Goal: Register for event/course

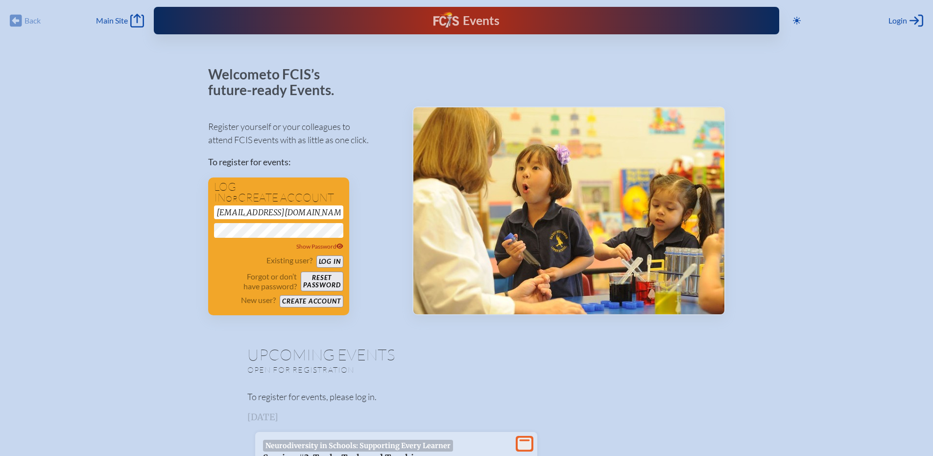
drag, startPoint x: 330, startPoint y: 259, endPoint x: 356, endPoint y: 258, distance: 26.5
click at [330, 259] on button "Log in" at bounding box center [329, 261] width 27 height 12
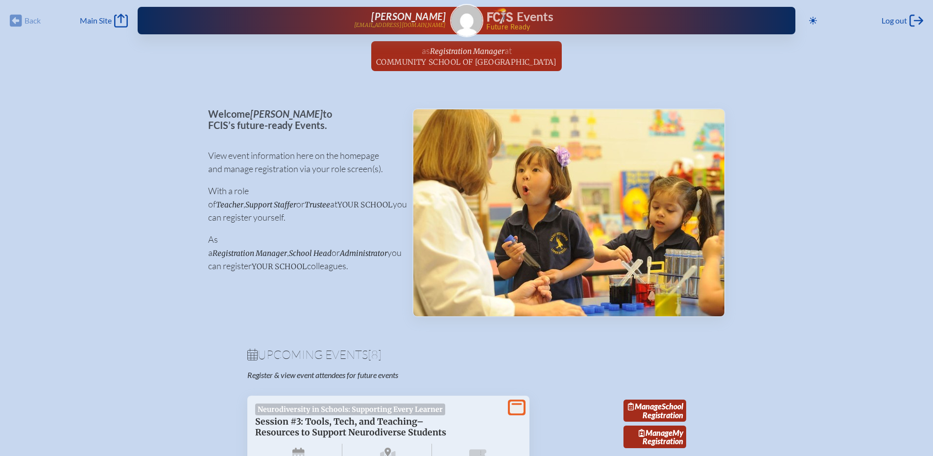
drag, startPoint x: 441, startPoint y: 62, endPoint x: 457, endPoint y: 66, distance: 16.0
click at [441, 62] on span "Community School of [GEOGRAPHIC_DATA]" at bounding box center [466, 61] width 181 height 9
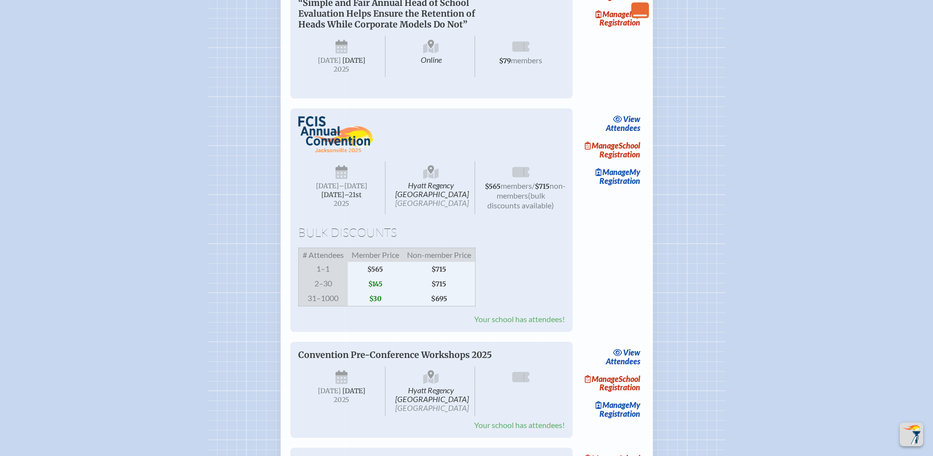
scroll to position [588, 0]
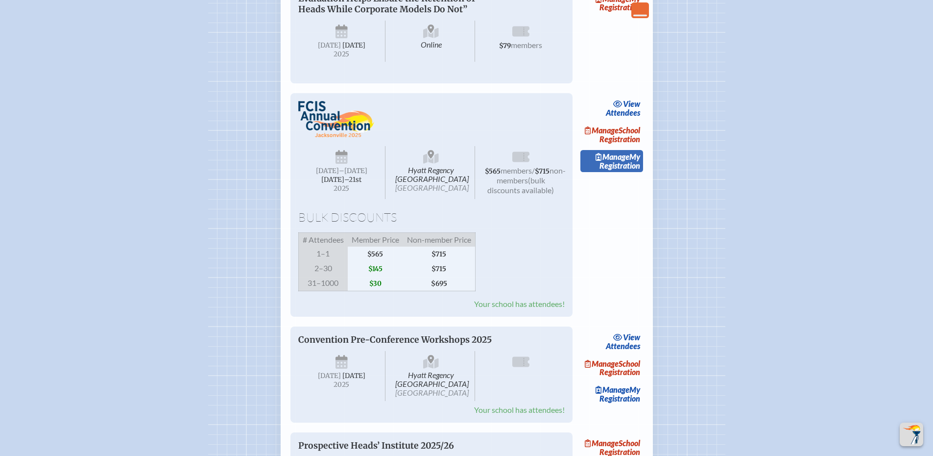
click at [622, 172] on link "Manage My Registration" at bounding box center [611, 161] width 63 height 23
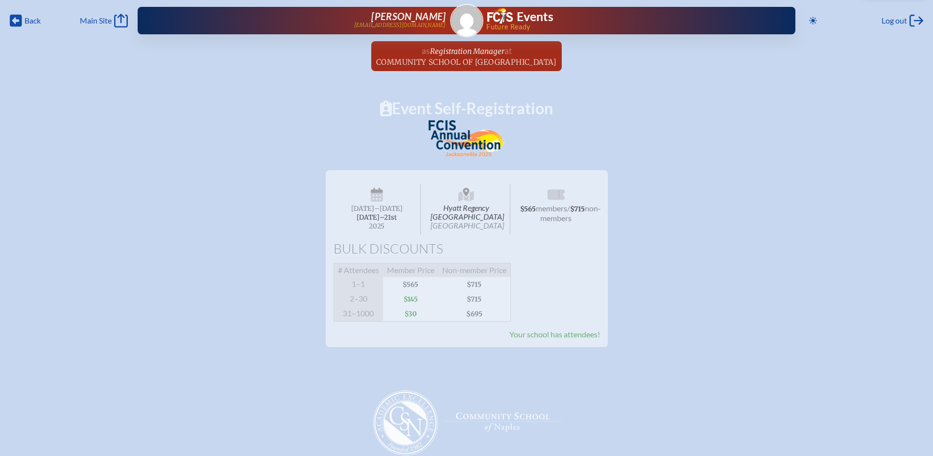
scroll to position [588, 0]
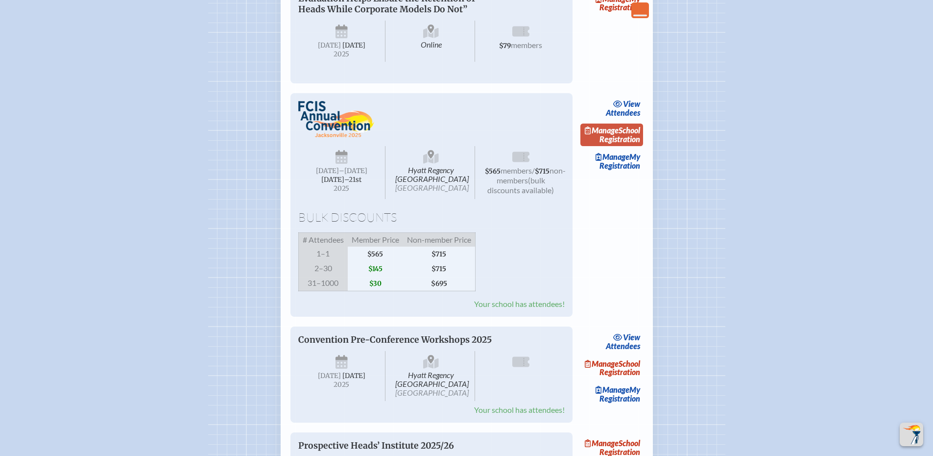
click at [602, 146] on link "Manage School Registration" at bounding box center [611, 134] width 63 height 23
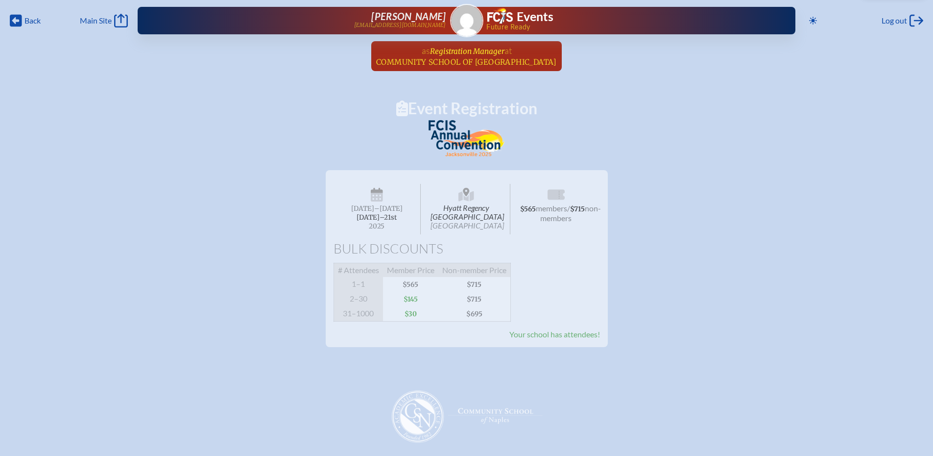
click at [468, 50] on span "Registration Manager" at bounding box center [467, 51] width 74 height 9
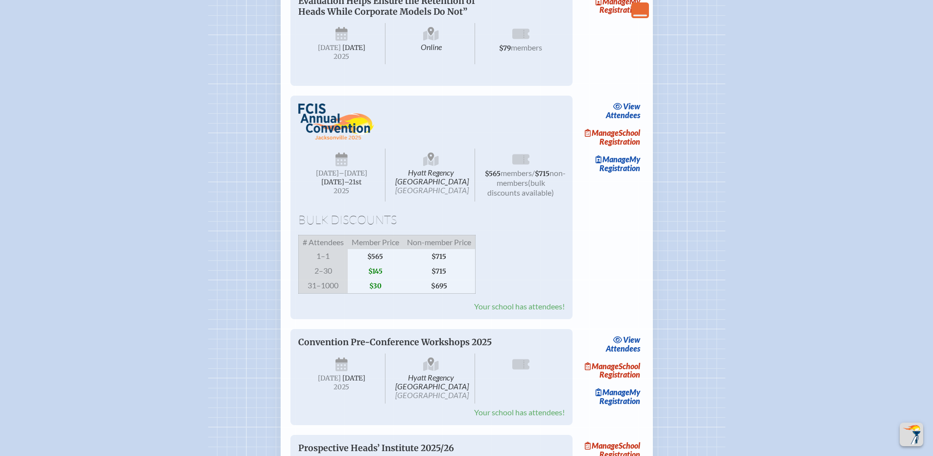
scroll to position [604, 0]
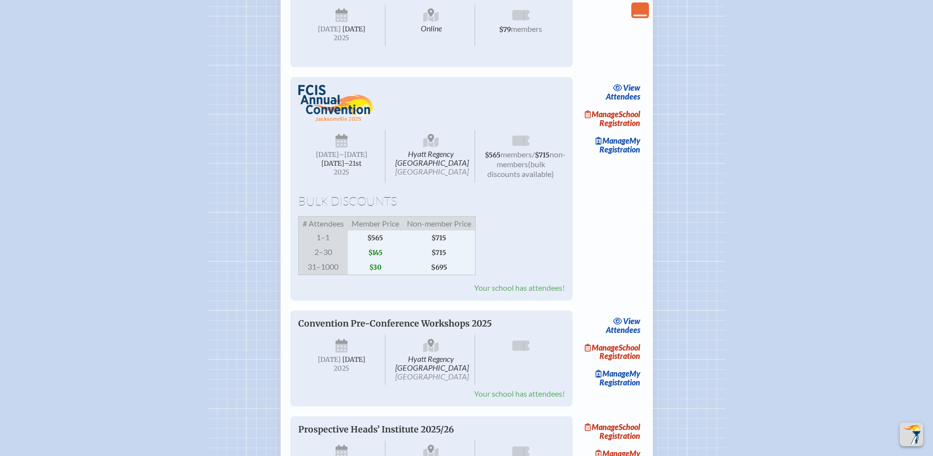
click at [628, 103] on link "view Attendees" at bounding box center [624, 92] width 40 height 23
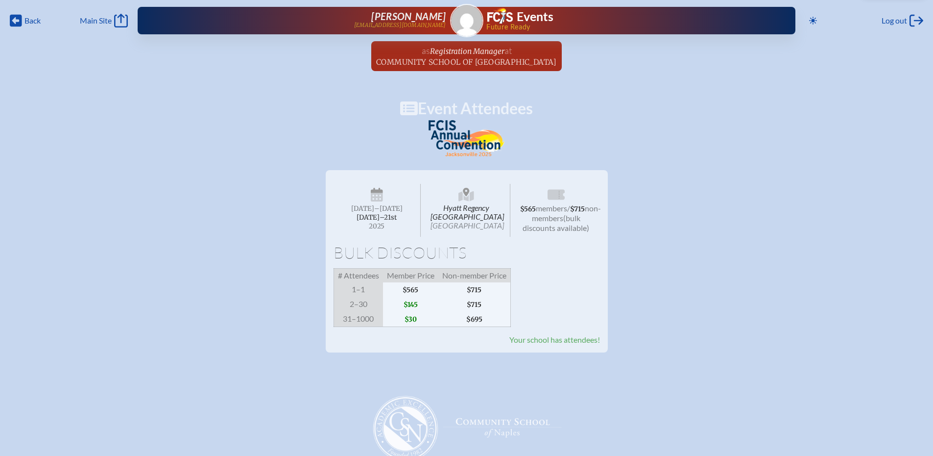
drag, startPoint x: 456, startPoint y: 59, endPoint x: 477, endPoint y: 68, distance: 22.7
click at [456, 59] on span "Community School of [GEOGRAPHIC_DATA]" at bounding box center [466, 61] width 181 height 9
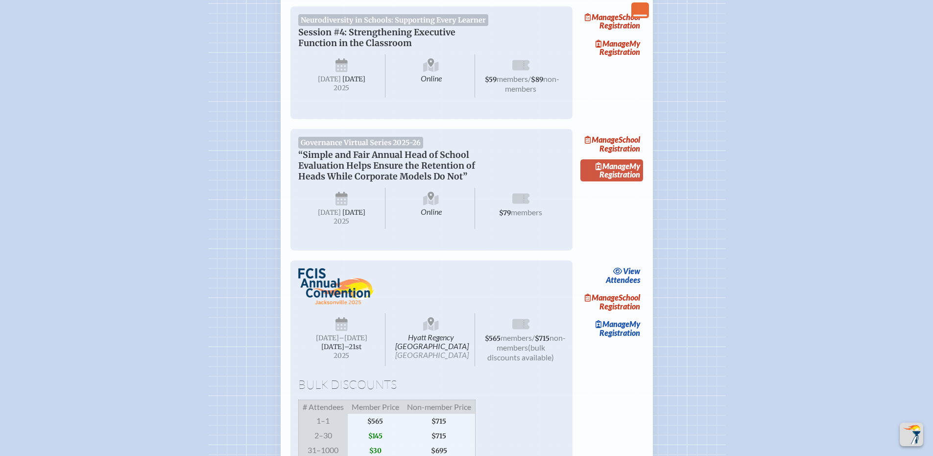
scroll to position [474, 0]
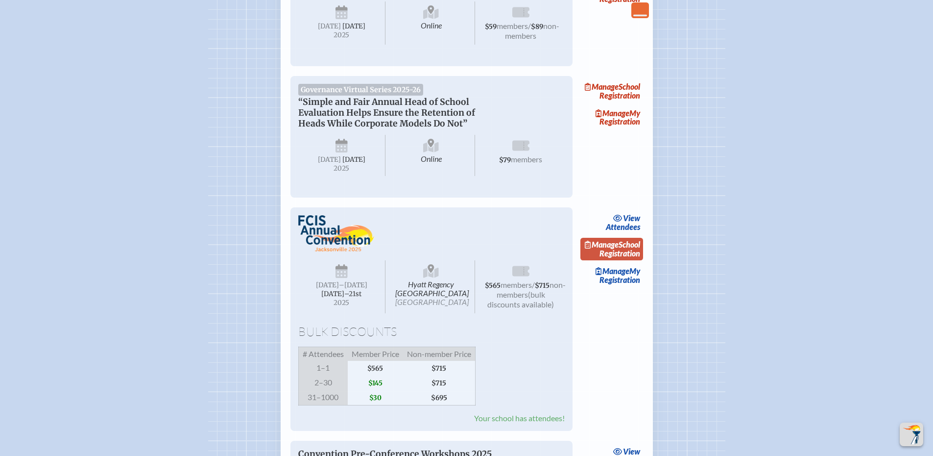
click at [626, 260] on link "Manage School Registration" at bounding box center [611, 249] width 63 height 23
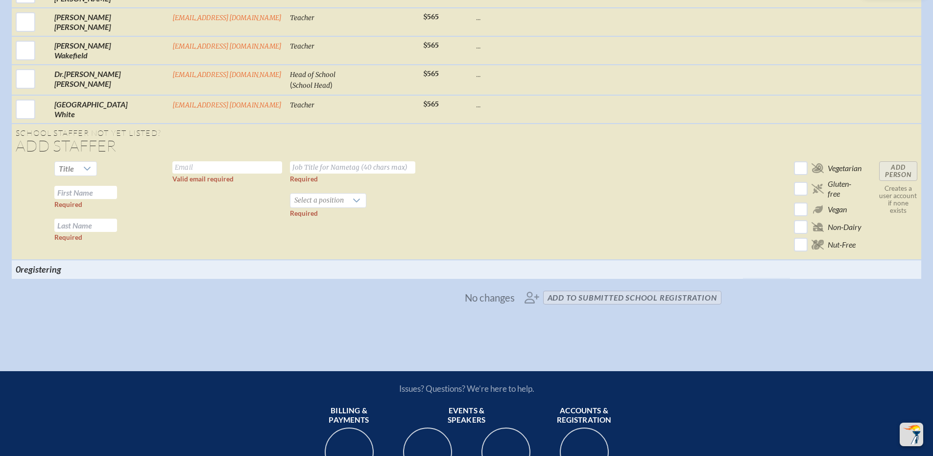
scroll to position [2661, 0]
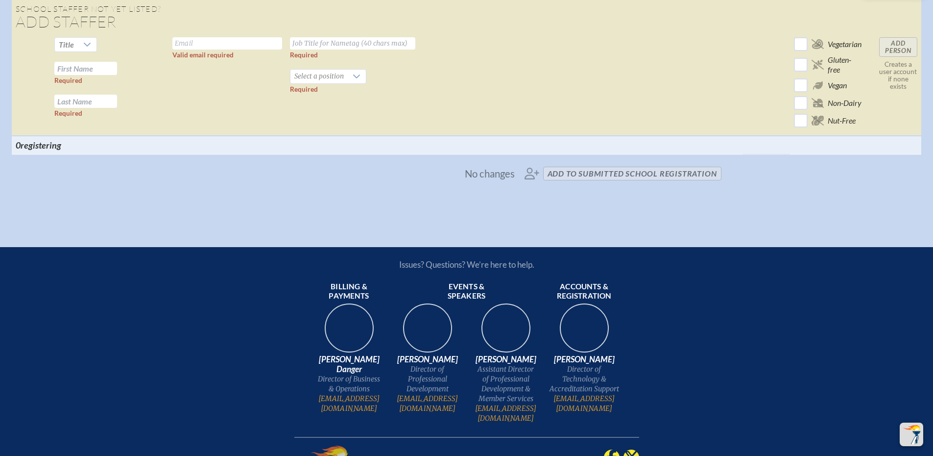
drag, startPoint x: 547, startPoint y: 154, endPoint x: 585, endPoint y: 167, distance: 40.3
click at [547, 163] on span "No changes add to submitted School Registration" at bounding box center [466, 174] width 517 height 22
click at [900, 33] on td "Add Person Creates a user account if none exists" at bounding box center [898, 84] width 46 height 102
drag, startPoint x: 900, startPoint y: 31, endPoint x: 901, endPoint y: 40, distance: 8.5
click at [901, 35] on td "Add Person Creates a user account if none exists" at bounding box center [898, 84] width 46 height 102
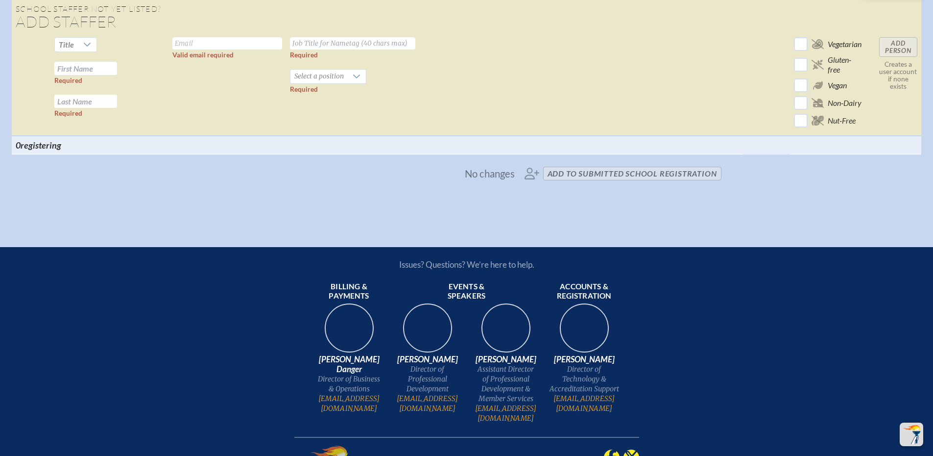
click at [890, 163] on div "No changes add to submitted School Registration" at bounding box center [467, 174] width 910 height 22
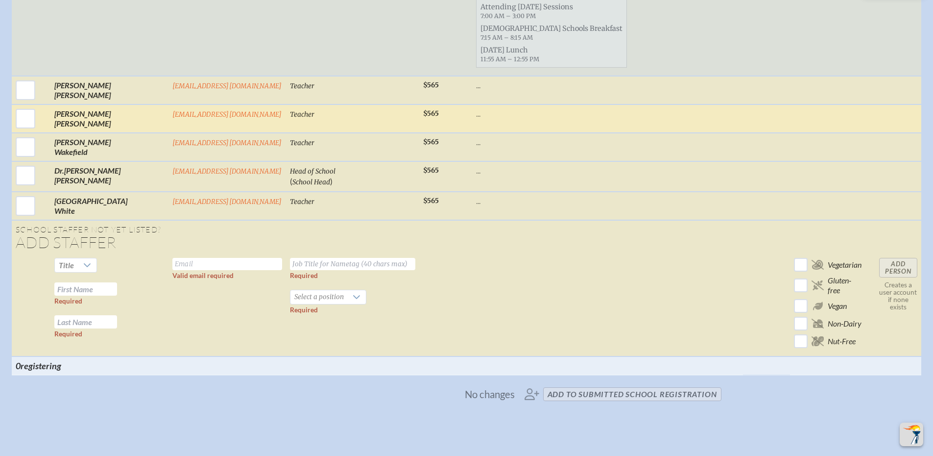
scroll to position [2433, 0]
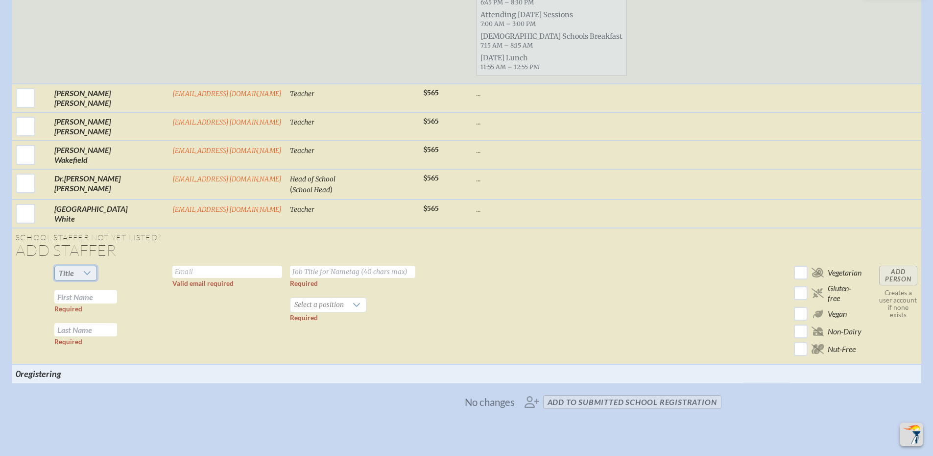
click at [78, 266] on span "Title" at bounding box center [66, 273] width 23 height 14
click at [77, 269] on li "Mr" at bounding box center [77, 273] width 42 height 14
drag, startPoint x: 149, startPoint y: 252, endPoint x: 163, endPoint y: 255, distance: 13.9
click at [172, 266] on input "text" at bounding box center [227, 272] width 110 height 12
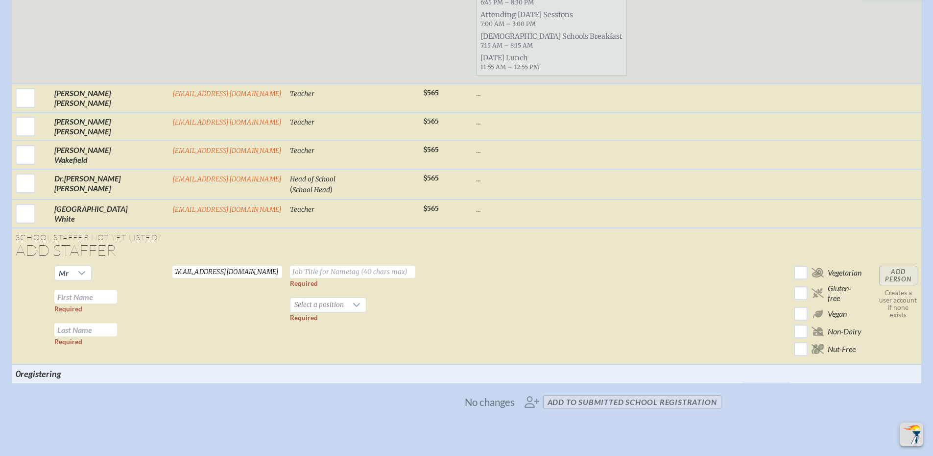
drag, startPoint x: 140, startPoint y: 250, endPoint x: 310, endPoint y: 251, distance: 170.0
click at [172, 266] on input "[EMAIL_ADDRESS][DOMAIN_NAME]" at bounding box center [227, 272] width 110 height 12
type input "[EMAIL_ADDRESS][DOMAIN_NAME]"
click at [310, 266] on input "text" at bounding box center [352, 272] width 125 height 12
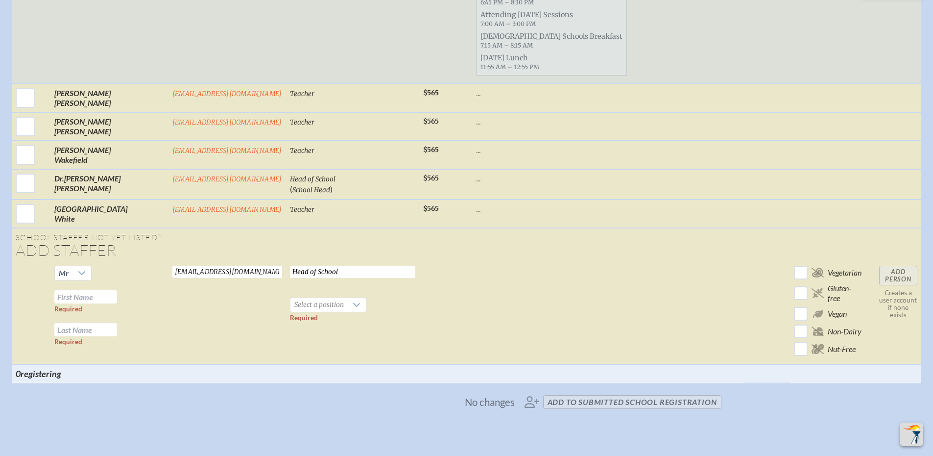
type input "Head of School"
drag, startPoint x: 289, startPoint y: 296, endPoint x: 295, endPoint y: 295, distance: 5.9
click at [290, 314] on label "Required" at bounding box center [304, 318] width 28 height 8
click at [319, 298] on span "Select a position" at bounding box center [318, 305] width 57 height 14
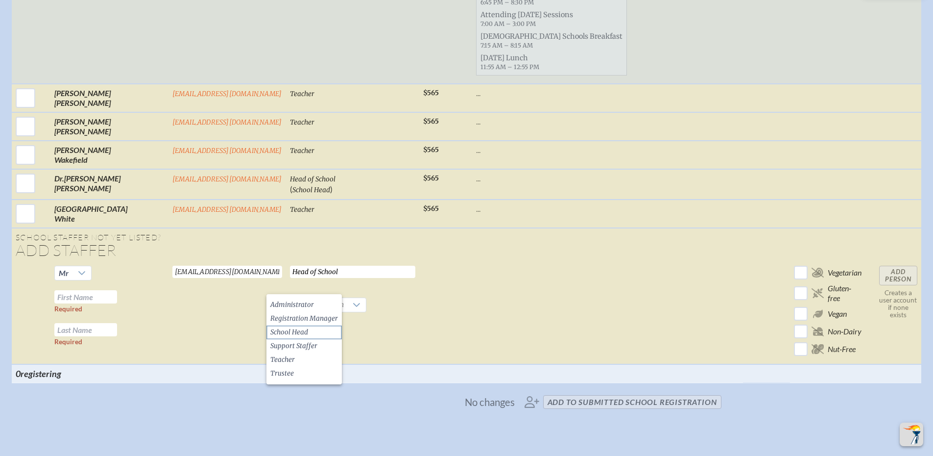
click at [313, 334] on li "School Head" at bounding box center [303, 332] width 75 height 14
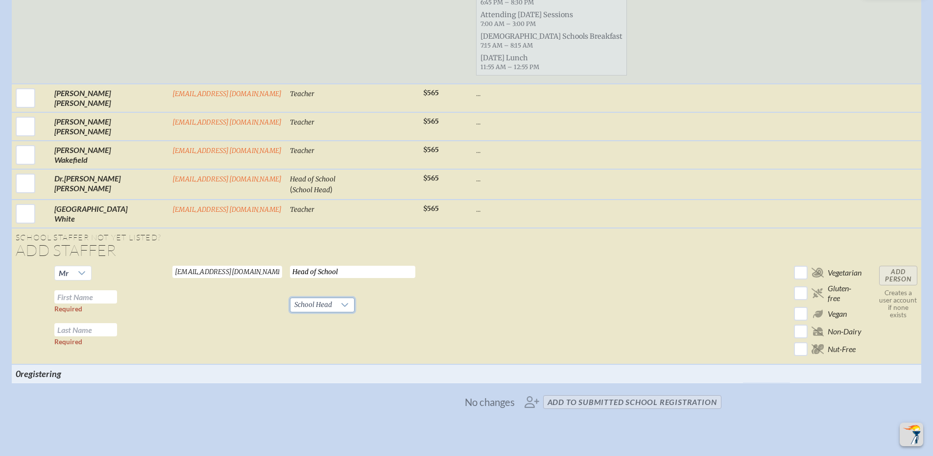
click at [87, 290] on input "text" at bounding box center [85, 296] width 63 height 13
type input "[PERSON_NAME]"
click at [891, 266] on input "Add Person" at bounding box center [898, 276] width 38 height 20
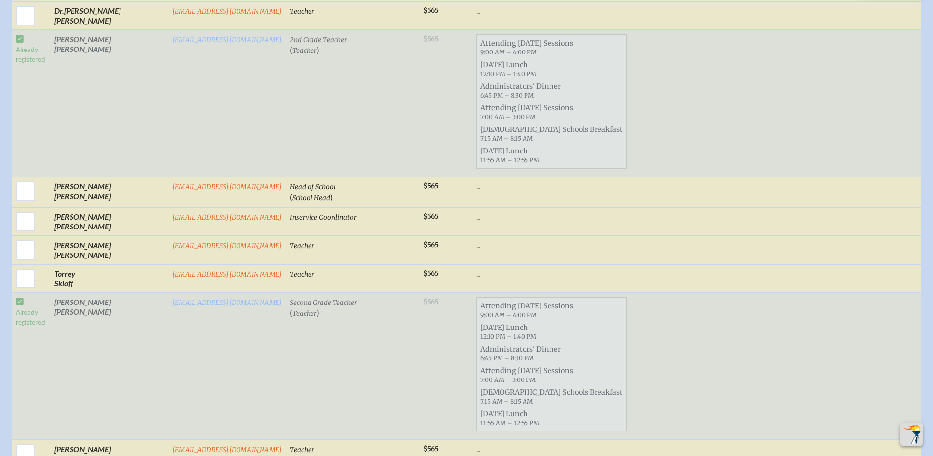
scroll to position [2104, 0]
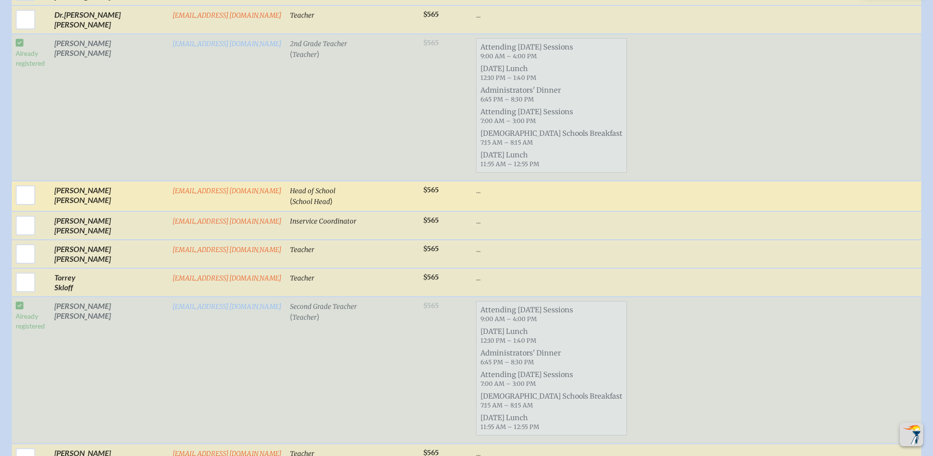
drag, startPoint x: 22, startPoint y: 177, endPoint x: 38, endPoint y: 182, distance: 17.5
click at [22, 183] on input "checkbox" at bounding box center [25, 195] width 24 height 24
checkbox input "true"
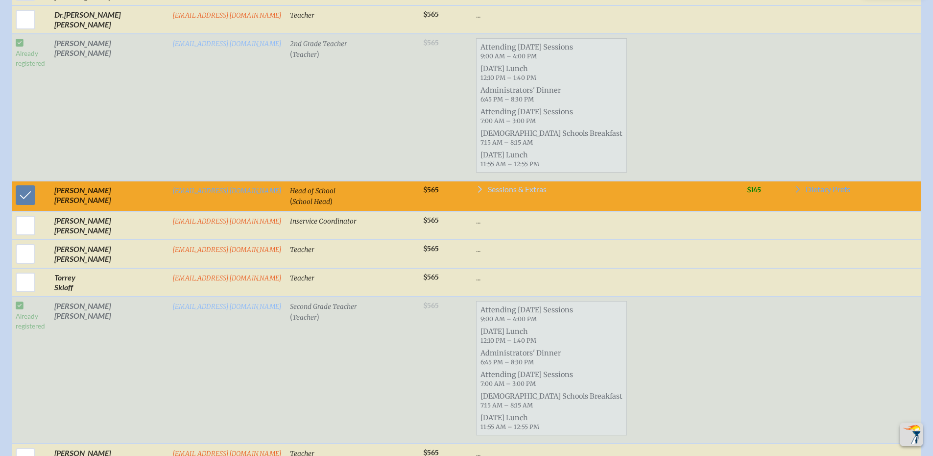
click at [488, 185] on span "Sessions & Extras" at bounding box center [517, 189] width 59 height 8
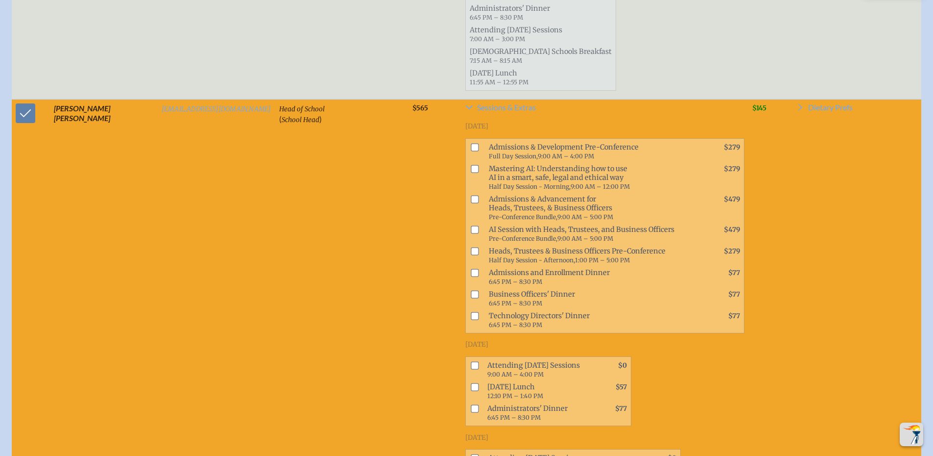
scroll to position [2196, 0]
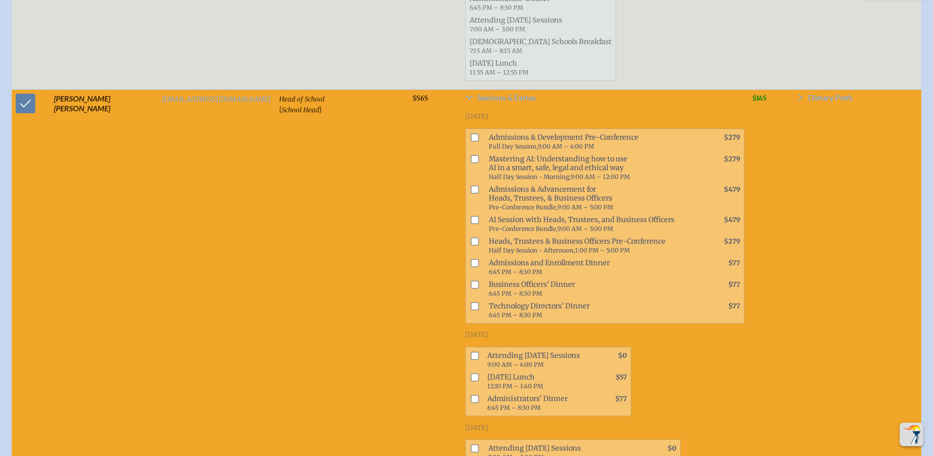
click at [471, 237] on input "checkbox" at bounding box center [475, 241] width 8 height 8
checkbox input "false"
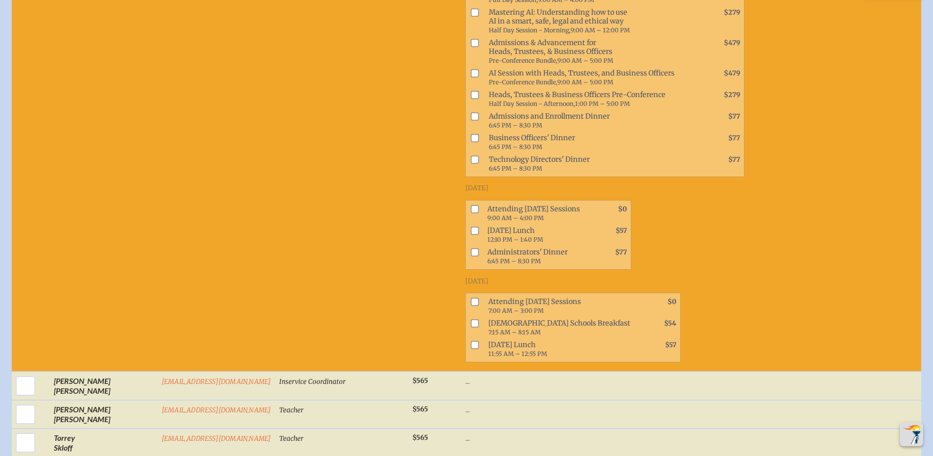
scroll to position [2343, 0]
click at [471, 204] on input "checkbox" at bounding box center [475, 208] width 8 height 8
checkbox input "true"
drag, startPoint x: 457, startPoint y: 220, endPoint x: 459, endPoint y: 229, distance: 8.7
click at [471, 226] on input "checkbox" at bounding box center [475, 230] width 8 height 8
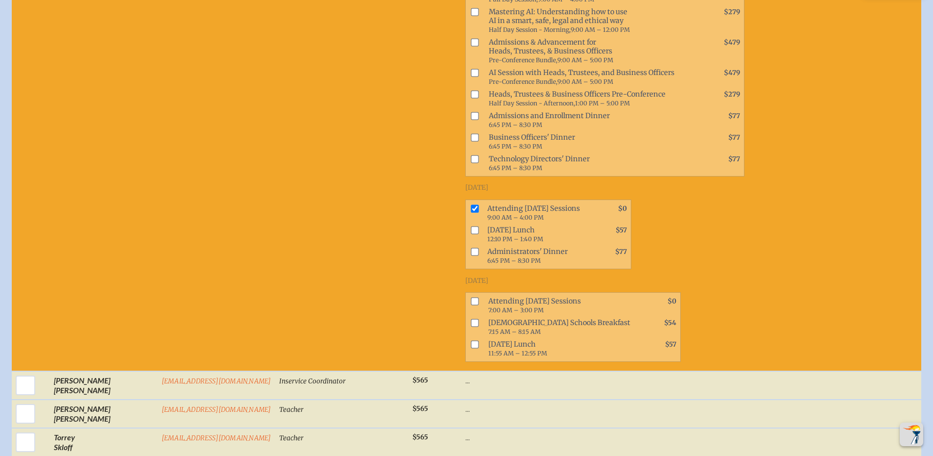
checkbox input "true"
click at [471, 247] on input "checkbox" at bounding box center [475, 251] width 8 height 8
checkbox input "true"
click at [471, 297] on input "checkbox" at bounding box center [475, 301] width 8 height 8
checkbox input "true"
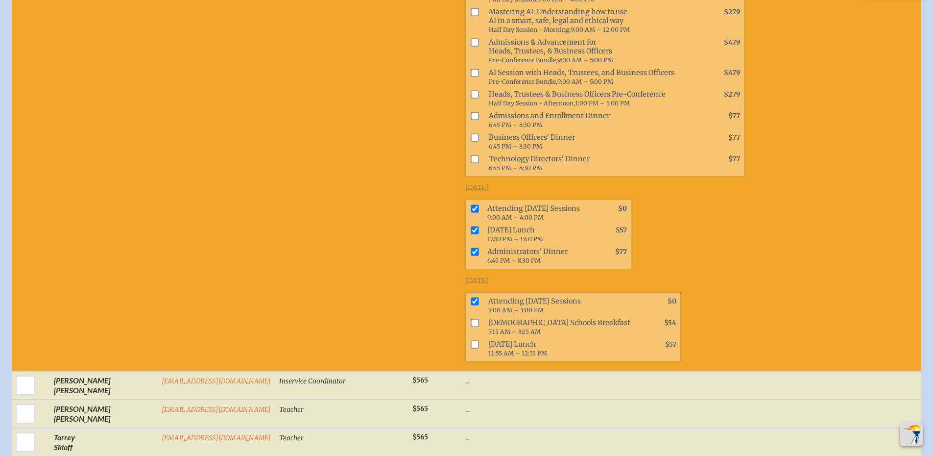
click at [471, 319] on input "checkbox" at bounding box center [475, 323] width 8 height 8
checkbox input "true"
click at [471, 340] on input "checkbox" at bounding box center [475, 344] width 8 height 8
checkbox input "true"
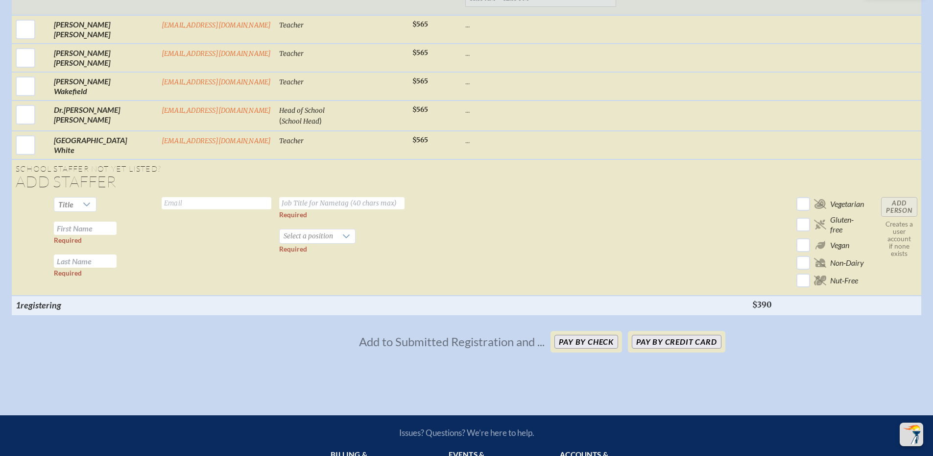
scroll to position [3045, 0]
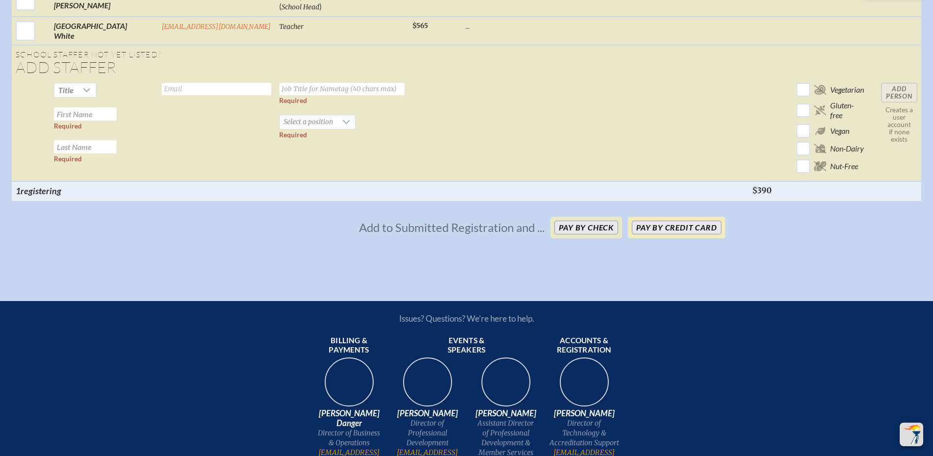
click at [664, 225] on button "Pay by Credit Card" at bounding box center [676, 227] width 89 height 14
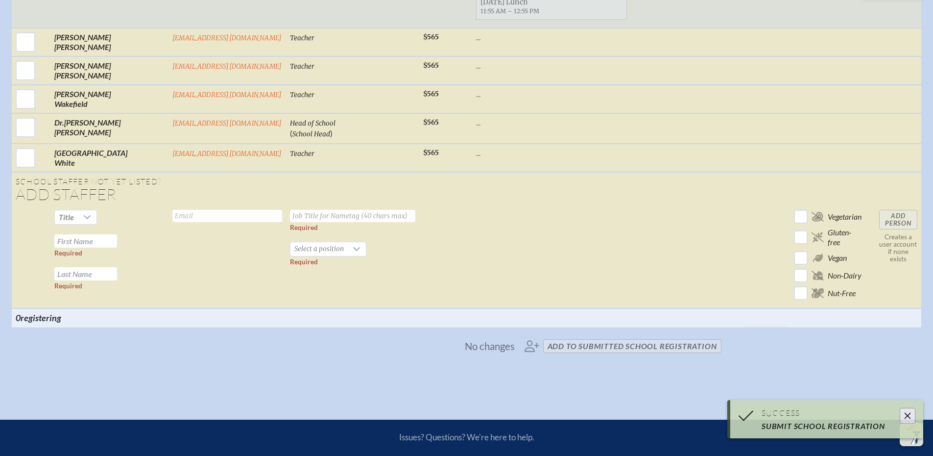
scroll to position [2753, 0]
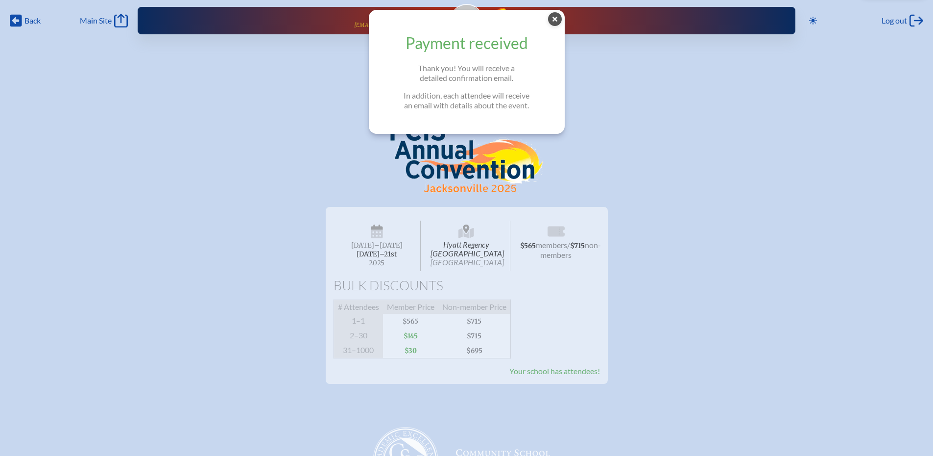
drag, startPoint x: 557, startPoint y: 21, endPoint x: 562, endPoint y: 19, distance: 5.3
click at [557, 21] on icon "Close Popup" at bounding box center [555, 19] width 14 height 14
